Goal: Information Seeking & Learning: Learn about a topic

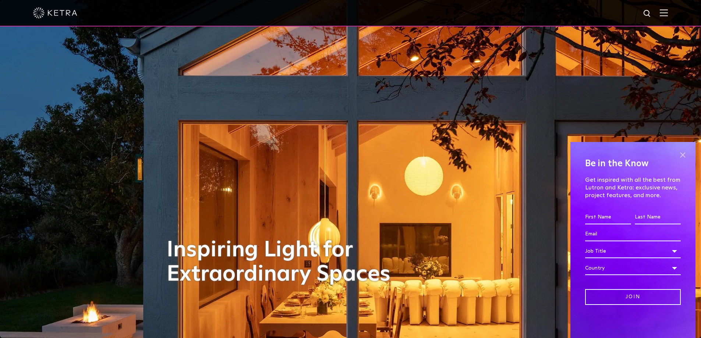
click at [682, 155] on span at bounding box center [682, 154] width 11 height 11
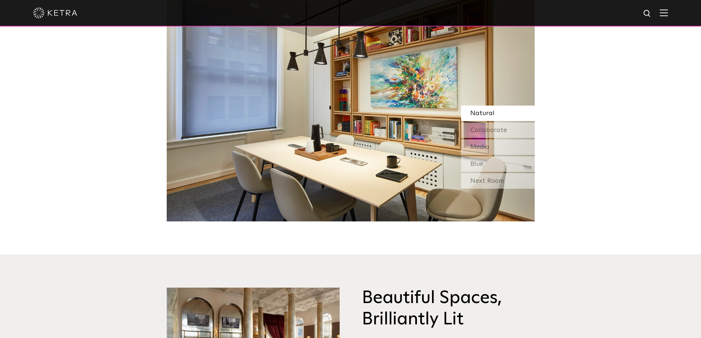
scroll to position [883, 0]
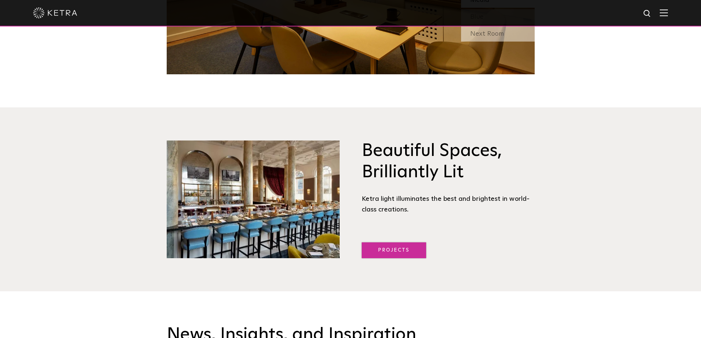
click at [383, 249] on link "Projects" at bounding box center [393, 250] width 64 height 16
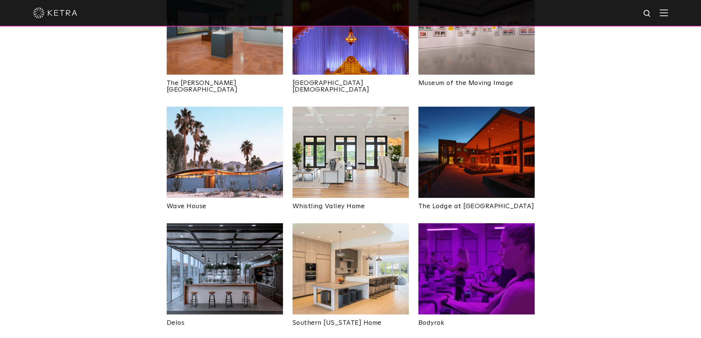
scroll to position [772, 0]
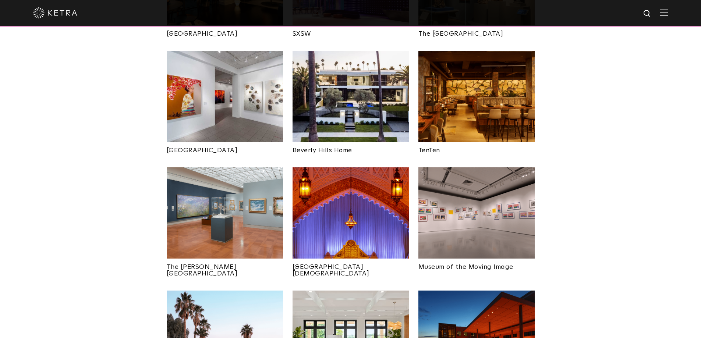
click at [350, 74] on img at bounding box center [350, 96] width 116 height 91
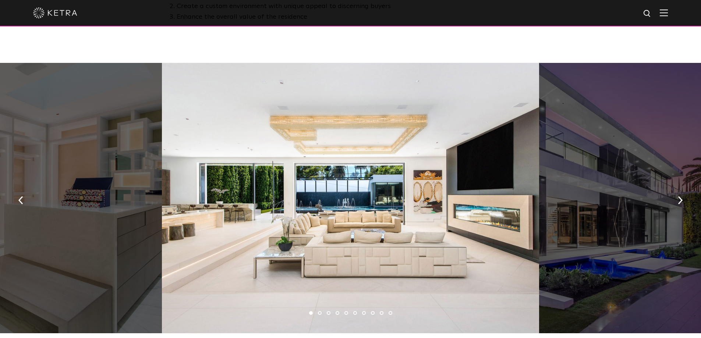
scroll to position [478, 0]
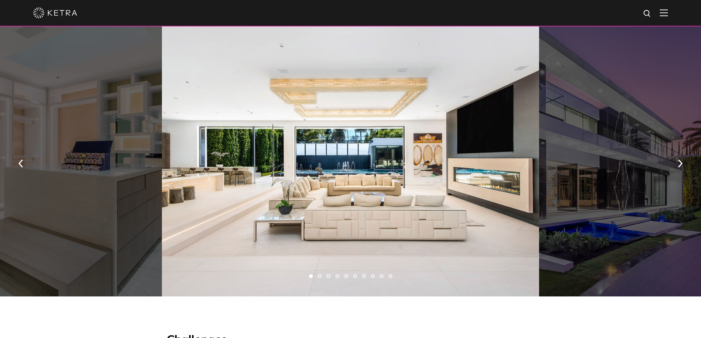
click at [320, 275] on li "2" at bounding box center [320, 276] width 4 height 4
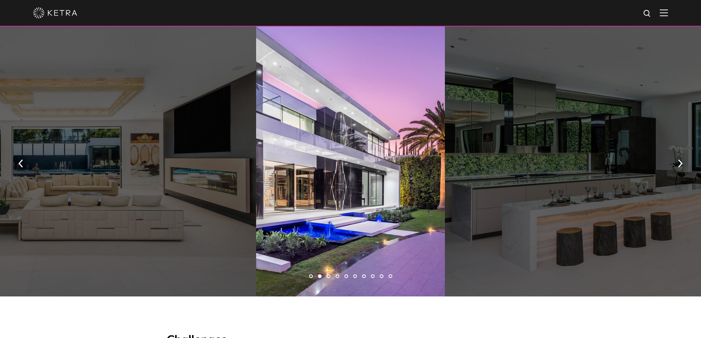
click at [328, 275] on li "3" at bounding box center [329, 276] width 4 height 4
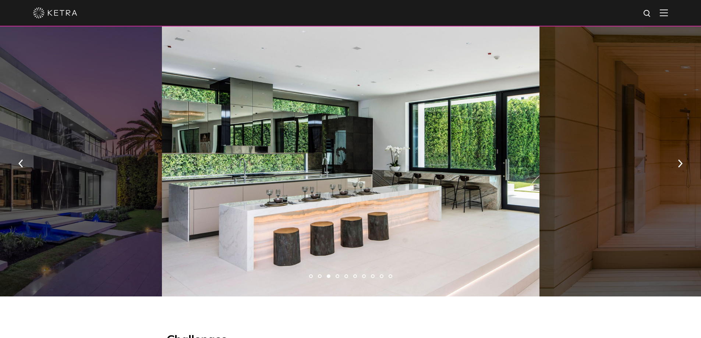
click at [336, 277] on li "4" at bounding box center [337, 276] width 4 height 4
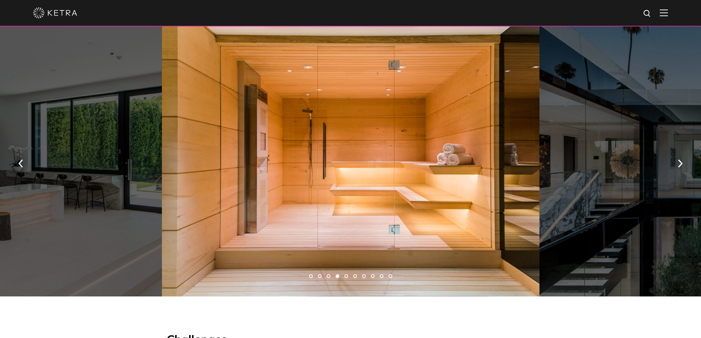
click at [347, 275] on li "5" at bounding box center [346, 276] width 4 height 4
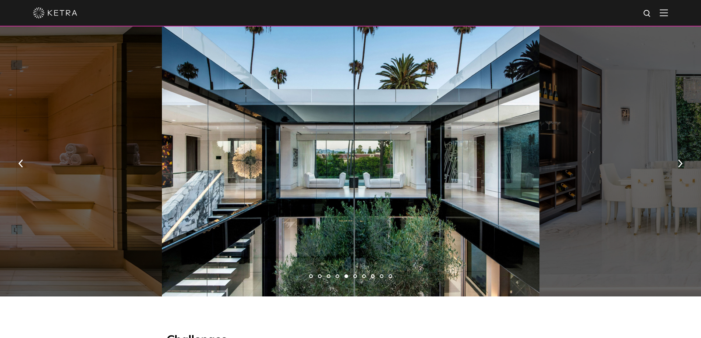
click at [355, 276] on li "6" at bounding box center [355, 276] width 4 height 4
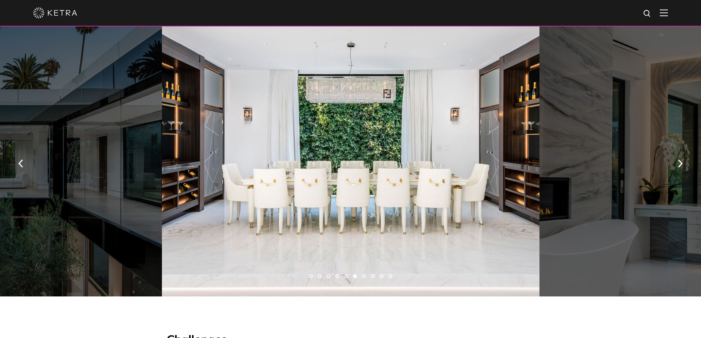
click at [364, 275] on li "7" at bounding box center [364, 276] width 4 height 4
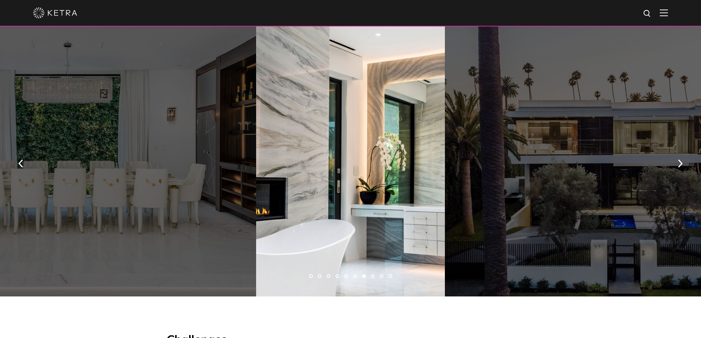
click at [374, 276] on li "8" at bounding box center [373, 276] width 4 height 4
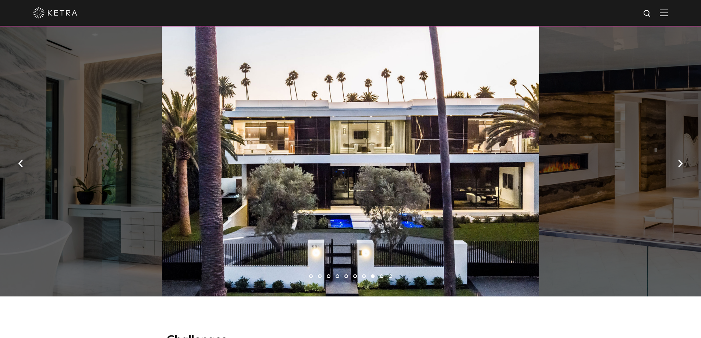
click at [382, 275] on li "9" at bounding box center [382, 276] width 4 height 4
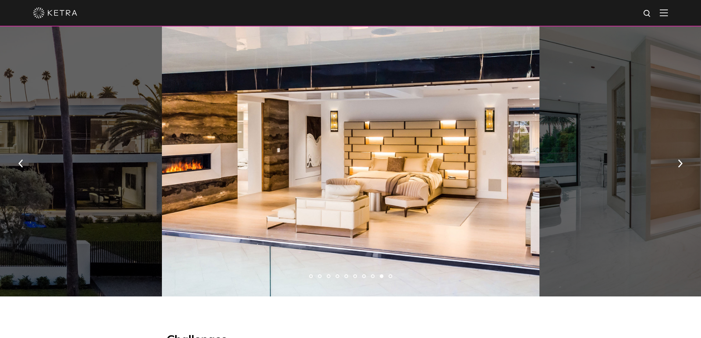
click at [391, 276] on li "10" at bounding box center [390, 276] width 4 height 4
